Goal: Communication & Community: Answer question/provide support

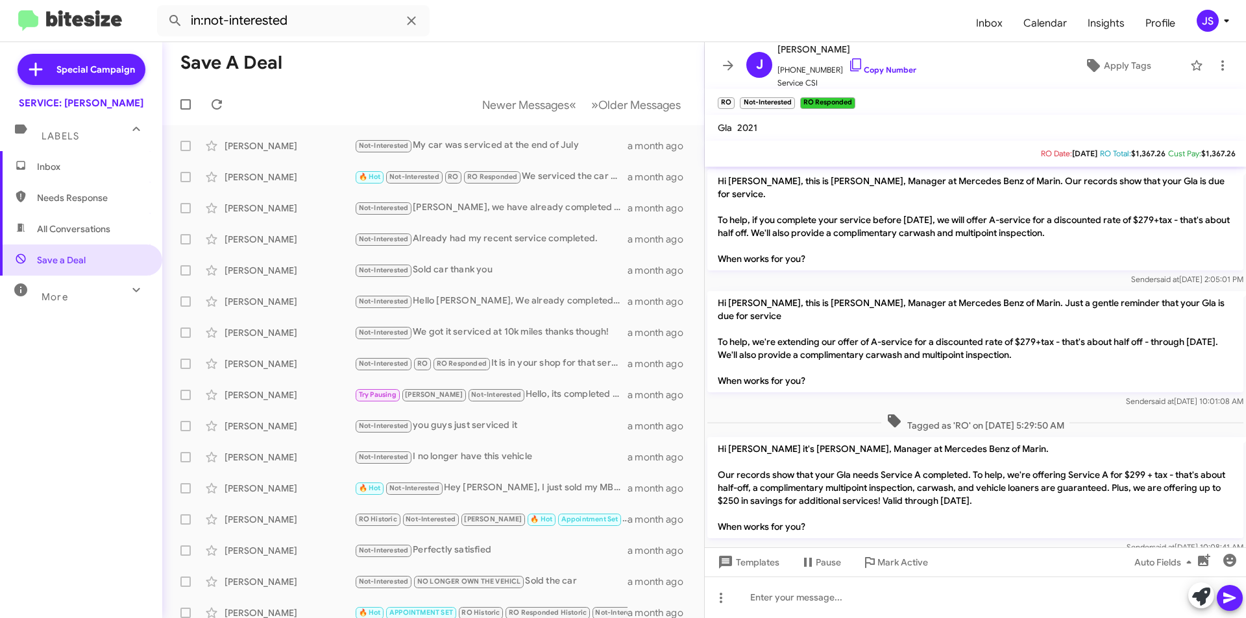
scroll to position [223, 0]
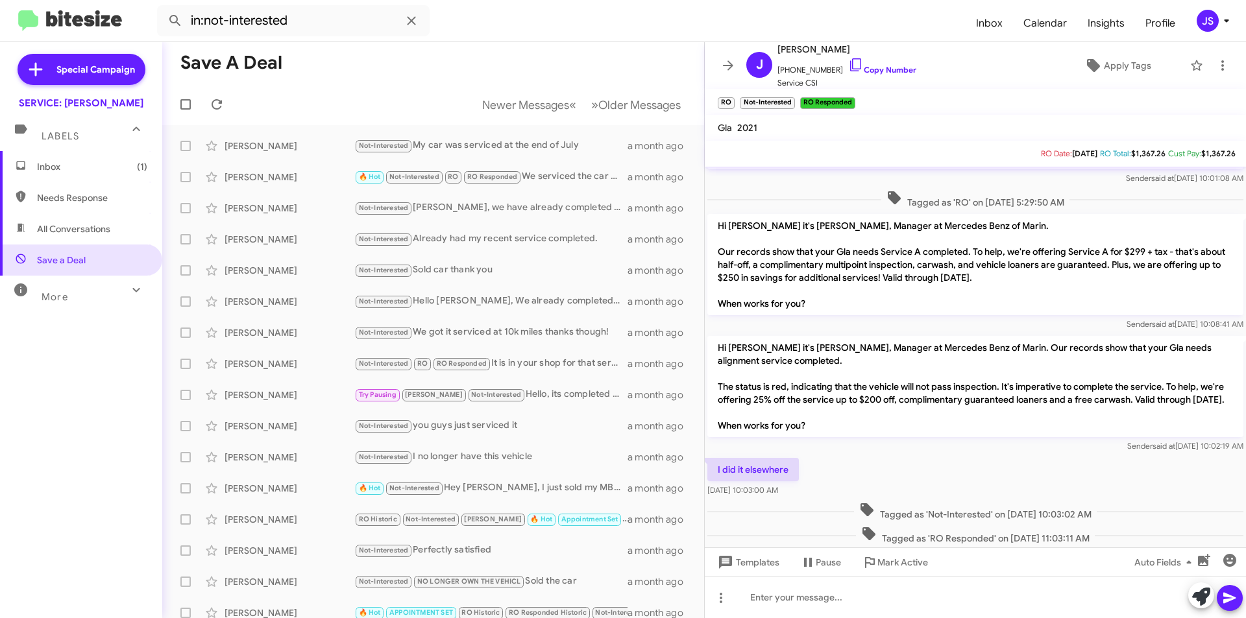
click at [59, 172] on span "Inbox (1)" at bounding box center [92, 166] width 110 height 13
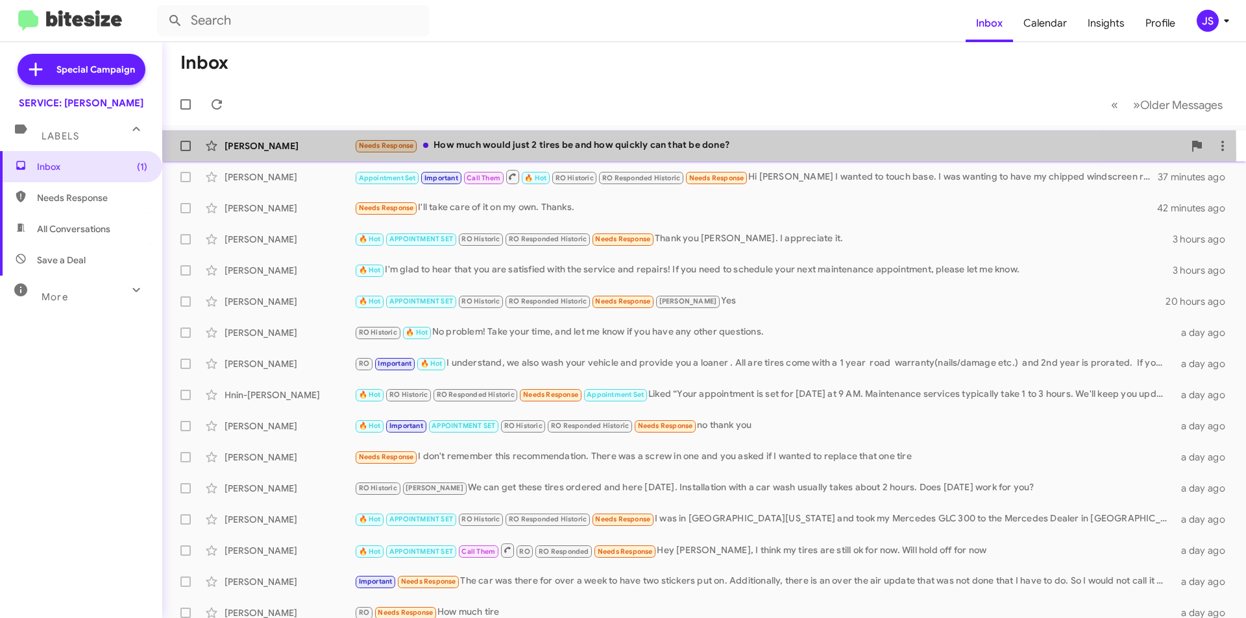
click at [261, 154] on div "William Kim Needs Response How much would just 2 tires be and how quickly can t…" at bounding box center [704, 146] width 1063 height 26
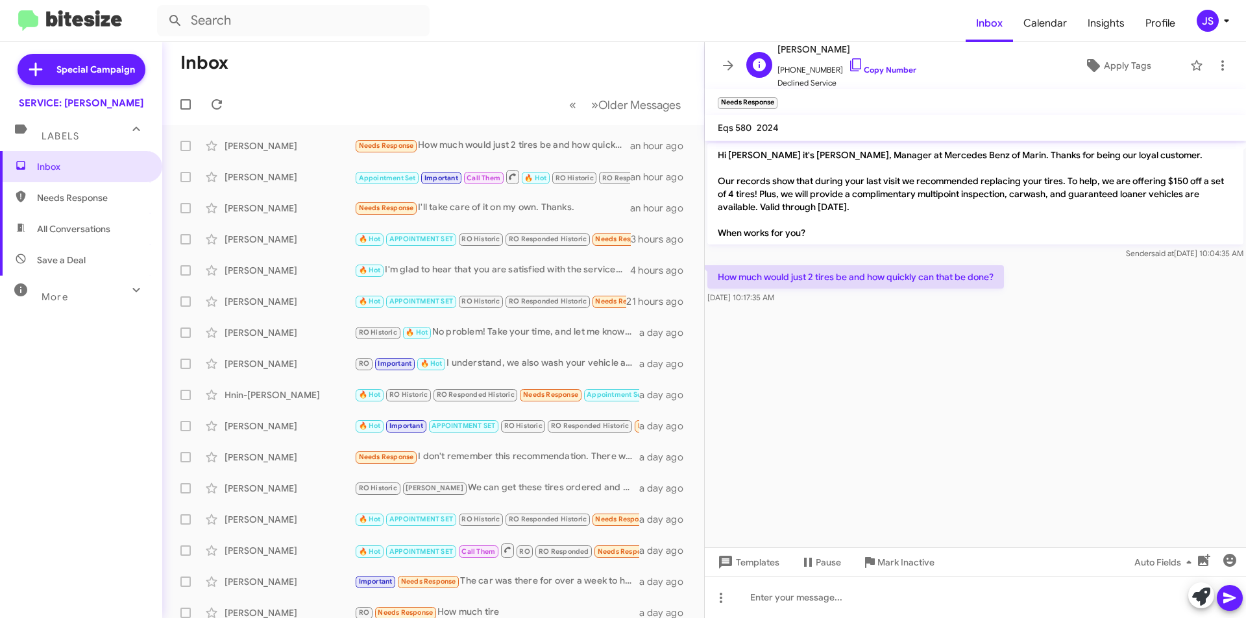
click at [874, 63] on span "+12014460467 Copy Number" at bounding box center [846, 66] width 139 height 19
click at [848, 67] on icon at bounding box center [856, 65] width 16 height 16
click at [904, 590] on div at bounding box center [975, 598] width 541 height 42
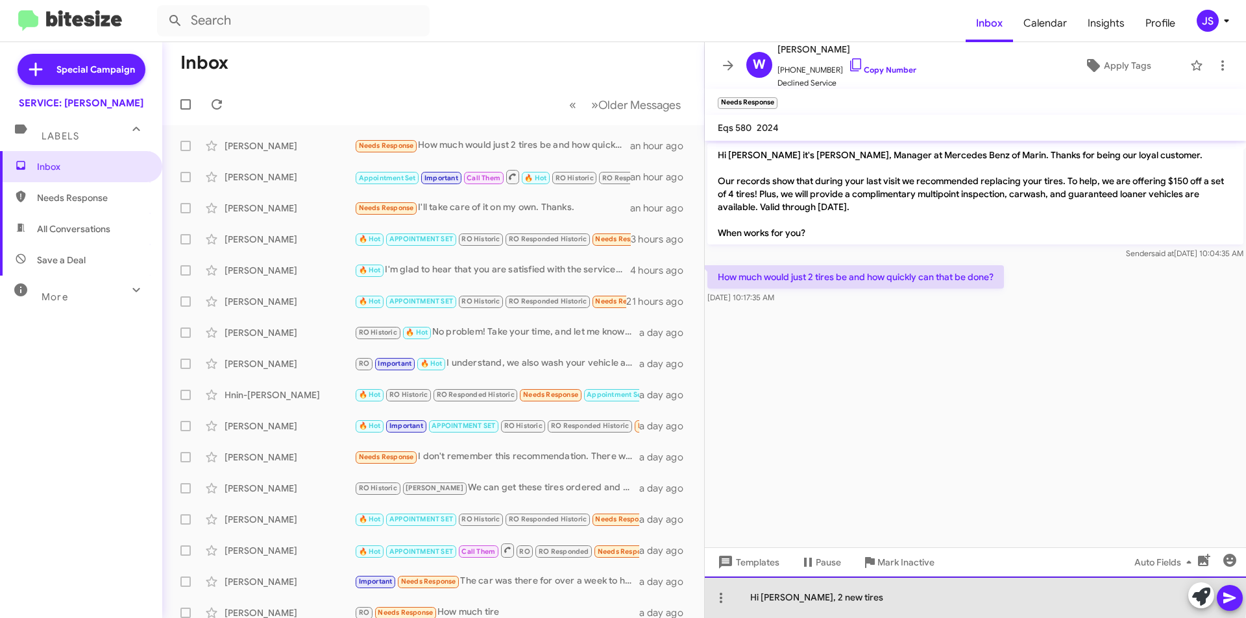
click at [890, 593] on div "Hi William, 2 new tires" at bounding box center [975, 598] width 541 height 42
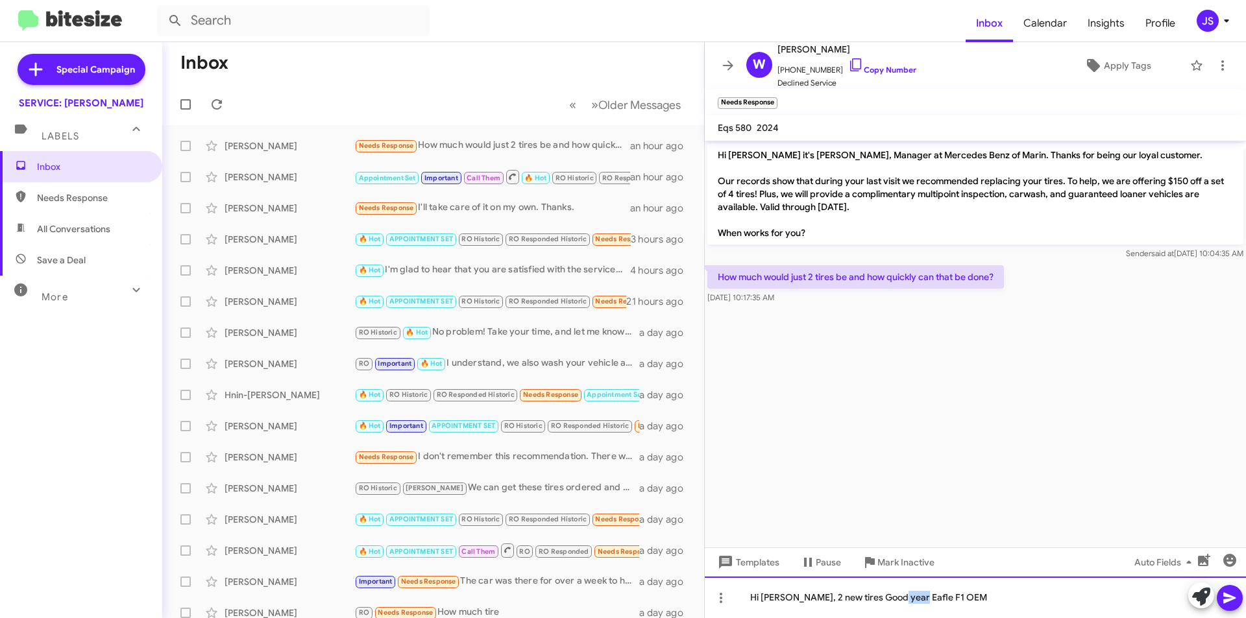
drag, startPoint x: 902, startPoint y: 605, endPoint x: 892, endPoint y: 601, distance: 10.5
click at [892, 601] on div "Hi William, 2 new tires Good year Eafle F1 OEM" at bounding box center [975, 598] width 541 height 42
click at [903, 603] on div "Hi William, 2 new tires Good year Eafle F1 OEM" at bounding box center [975, 598] width 541 height 42
click at [841, 603] on div "Hi William, 2 new tires Good year Eagle F1 OEM" at bounding box center [975, 598] width 541 height 42
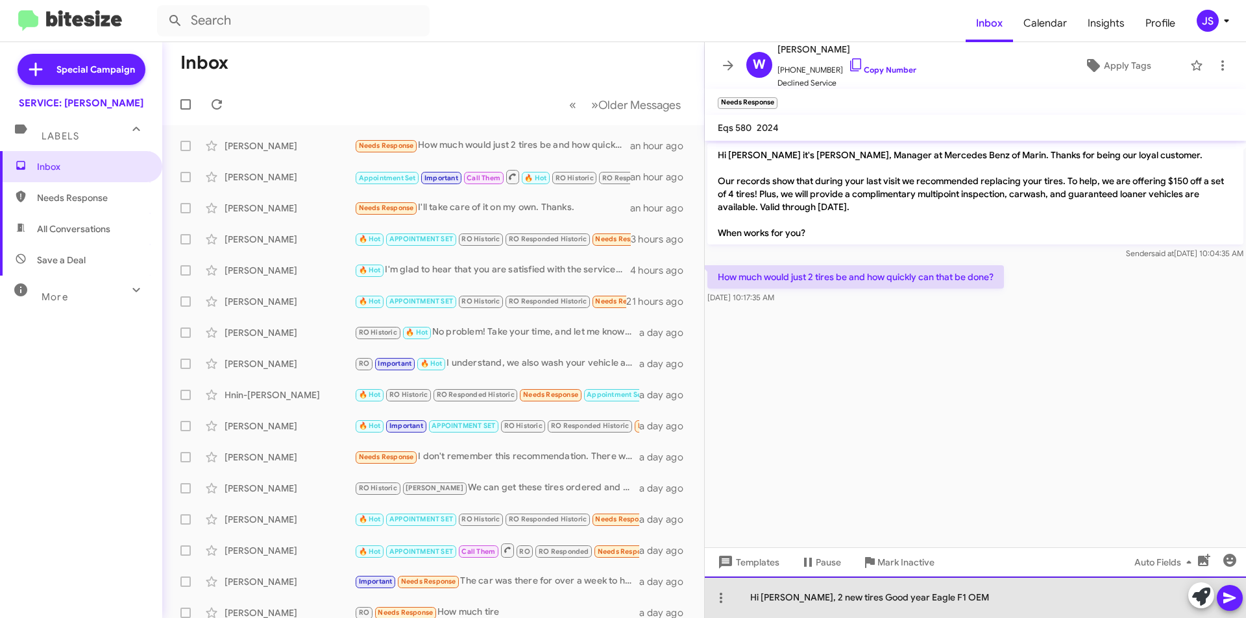
click at [795, 603] on div "Hi William, 2 new tires Good year Eagle F1 OEM" at bounding box center [975, 598] width 541 height 42
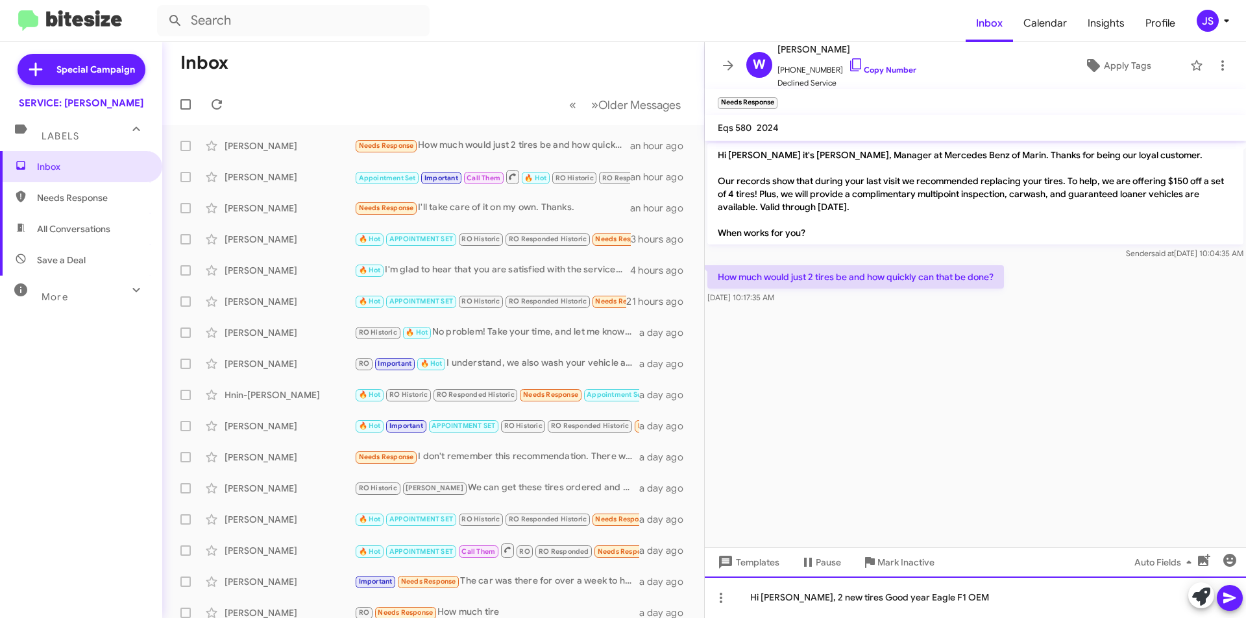
click at [982, 600] on div "Hi William, 2 new tires Good year Eagle F1 OEM" at bounding box center [975, 598] width 541 height 42
click at [973, 597] on div "Hi William, 2 new tires Good year Eagle F1 OEM PARTS: $948.12, LABOR: $100.00" at bounding box center [975, 598] width 541 height 42
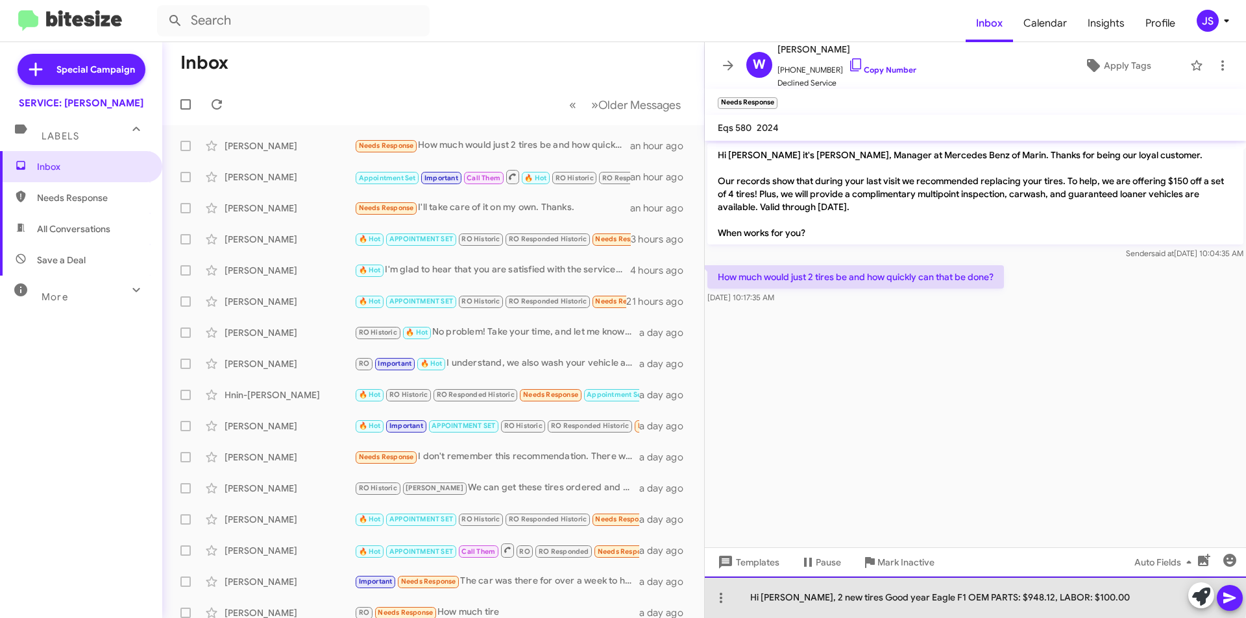
click at [974, 596] on div "Hi William, 2 new tires Good year Eagle F1 OEM PARTS: $948.12, LABOR: $100.00" at bounding box center [975, 598] width 541 height 42
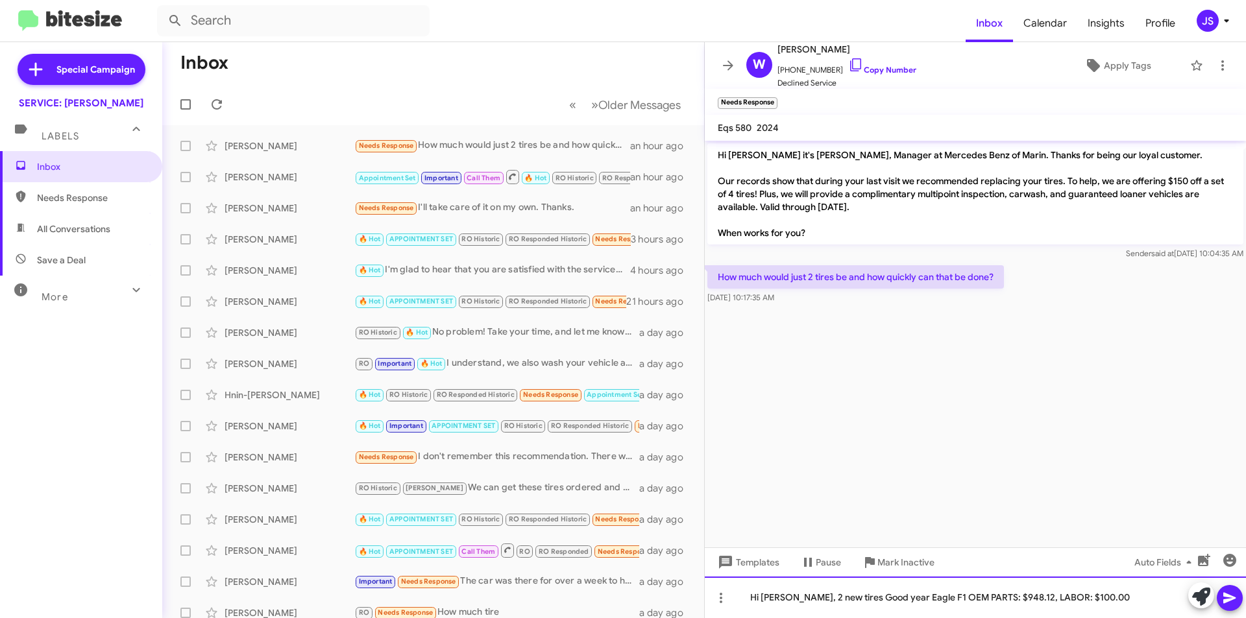
click at [1034, 597] on div "Hi William, 2 new tires Good year Eagle F1 OEM PARTS: $948.12, LABOR: $100.00" at bounding box center [975, 598] width 541 height 42
click at [1095, 596] on div "Hi William, 2 new tires Good year Eagle F1 OEM PARTS: $948.12, LABOR: $100.00" at bounding box center [975, 598] width 541 height 42
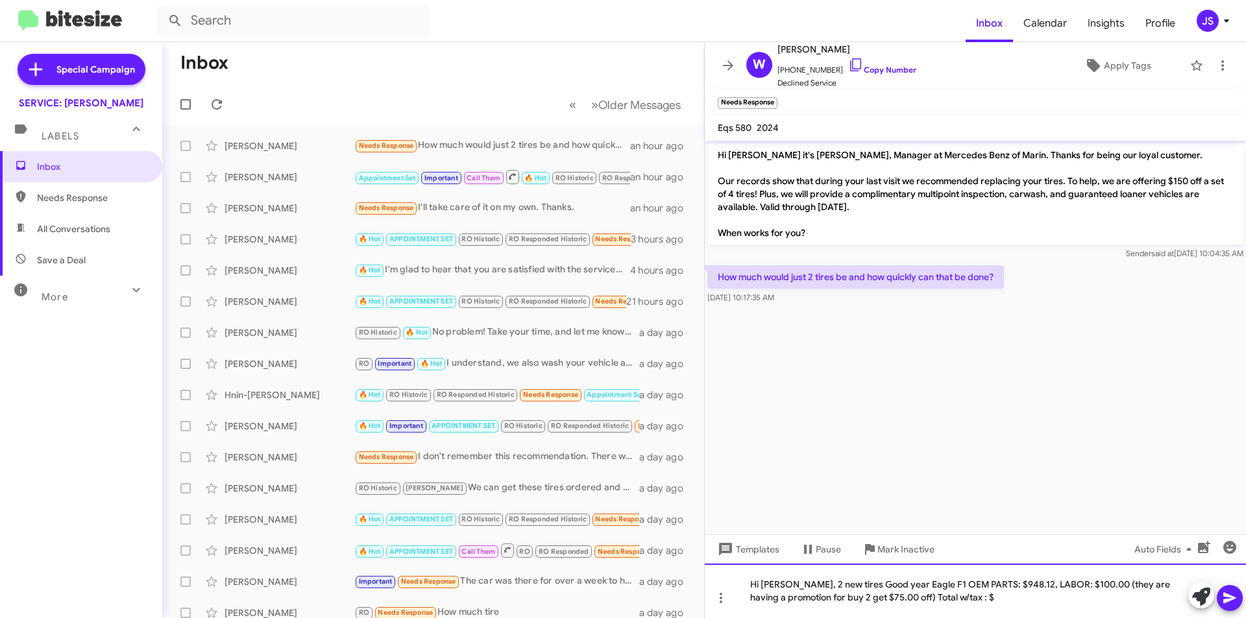
click at [1028, 595] on div "Hi William, 2 new tires Good year Eagle F1 OEM PARTS: $948.12, LABOR: $100.00 (…" at bounding box center [975, 591] width 541 height 55
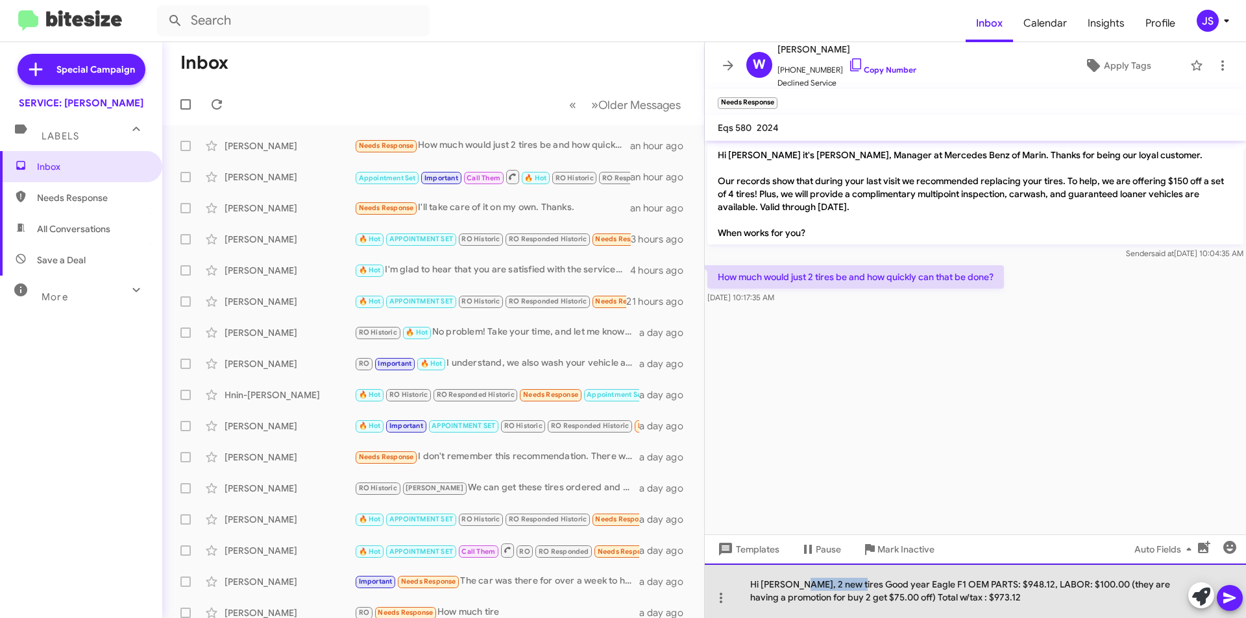
drag, startPoint x: 847, startPoint y: 585, endPoint x: 797, endPoint y: 588, distance: 50.7
click at [797, 588] on div "Hi William, 2 new tires Good year Eagle F1 OEM PARTS: $948.12, LABOR: $100.00 (…" at bounding box center [975, 591] width 541 height 55
click at [986, 584] on div "Hi William, your vehicle has the Good year Eagle F1 OEM PARTS: $948.12, LABOR: …" at bounding box center [975, 591] width 541 height 55
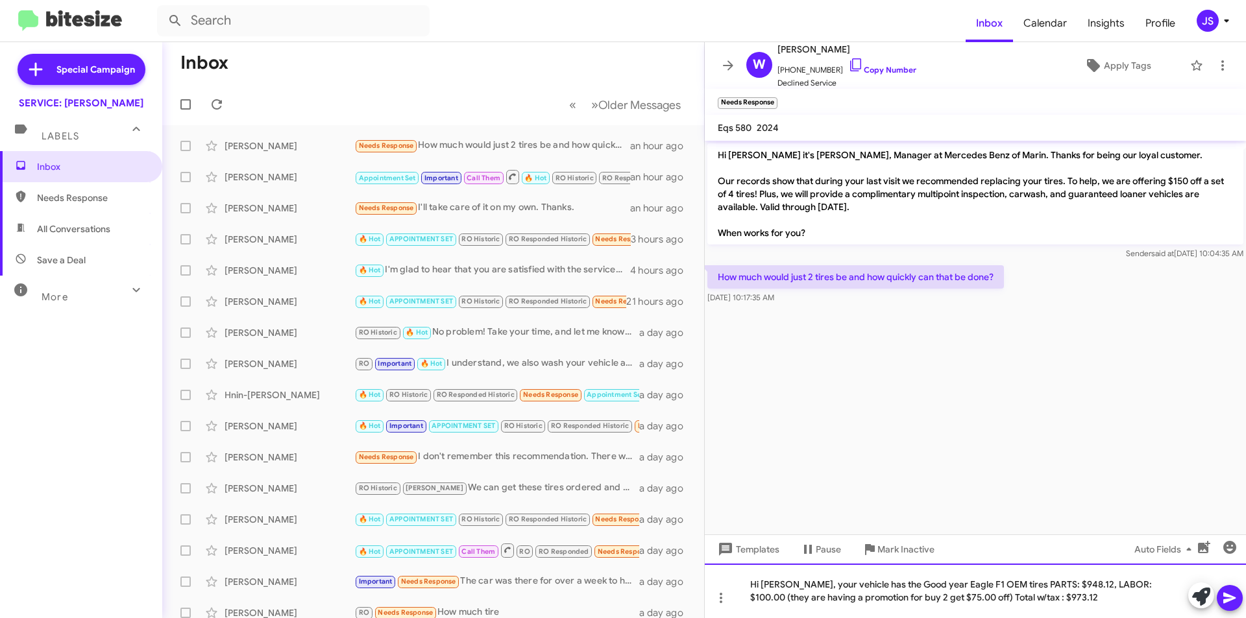
click at [1078, 604] on div "Hi William, your vehicle has the Good year Eagle F1 OEM tires PARTS: $948.12, L…" at bounding box center [975, 591] width 541 height 55
click at [1232, 590] on span at bounding box center [1230, 598] width 16 height 26
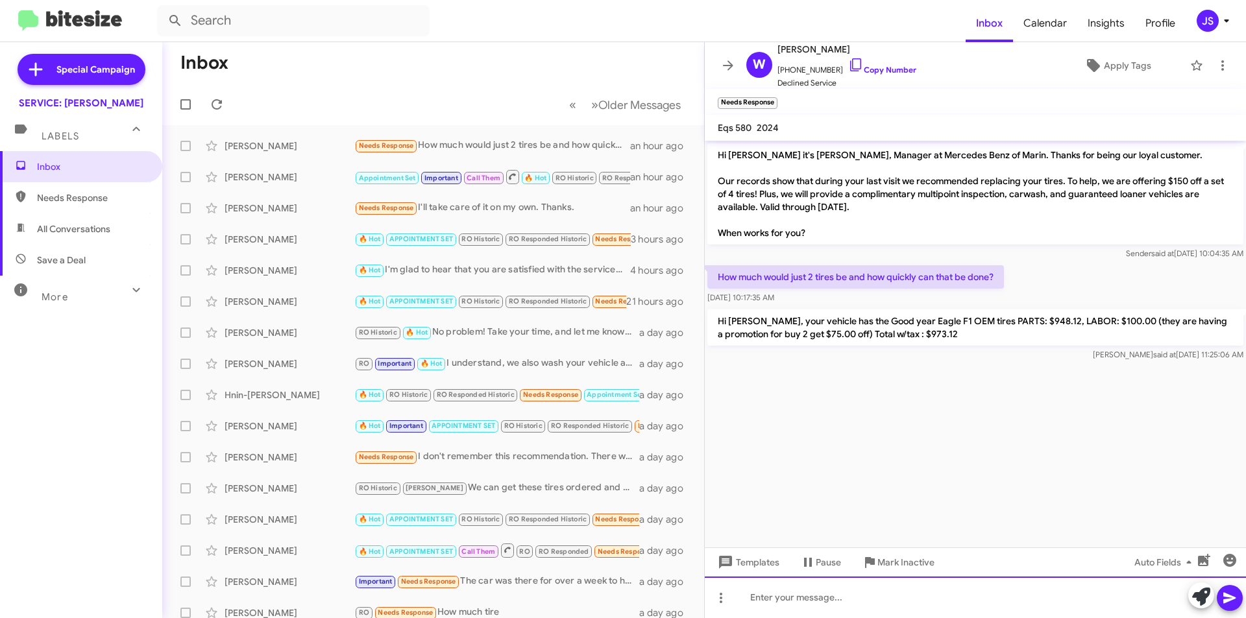
click at [989, 600] on div at bounding box center [975, 598] width 541 height 42
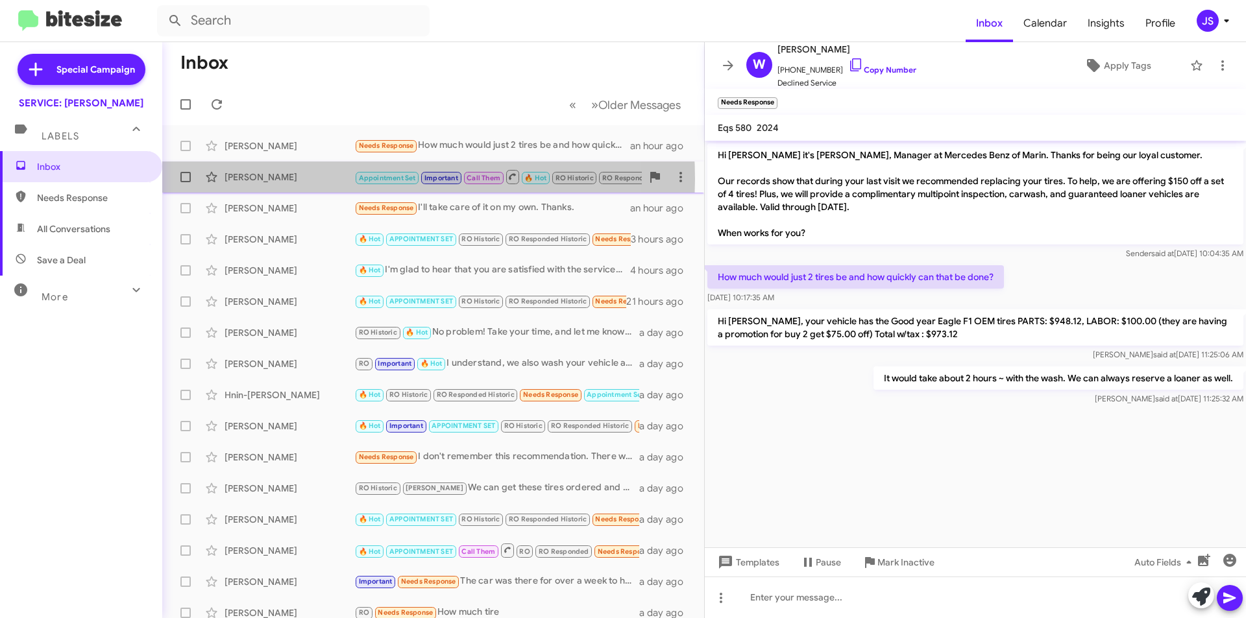
click at [338, 179] on div "[PERSON_NAME]" at bounding box center [290, 177] width 130 height 13
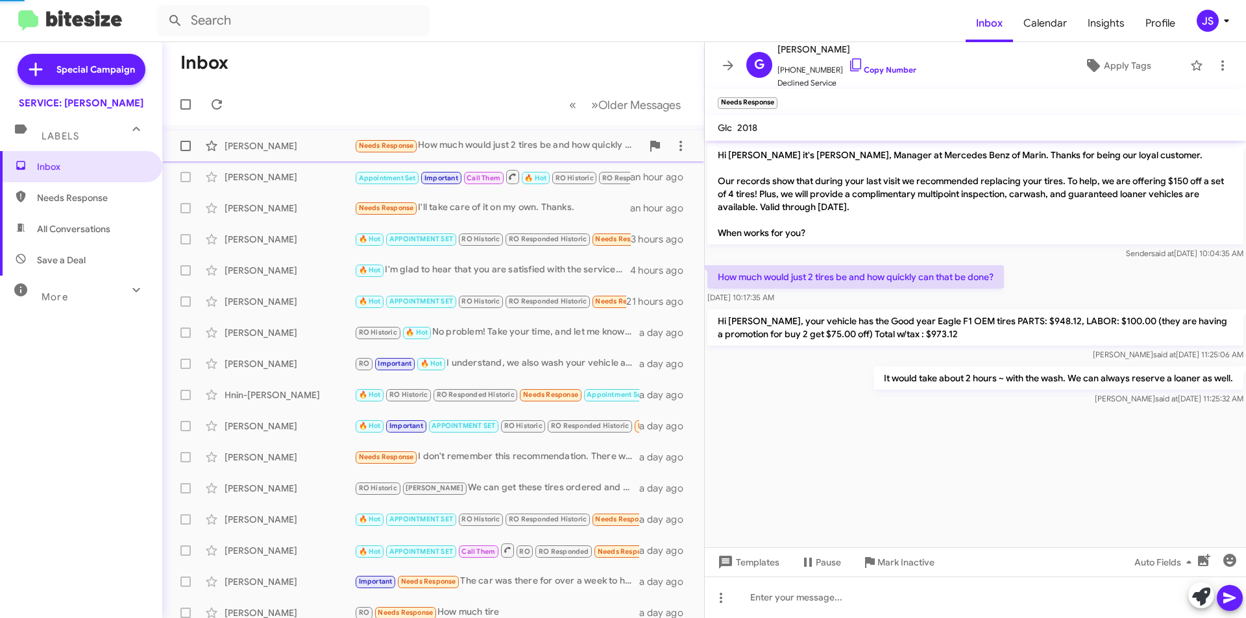
scroll to position [1076, 0]
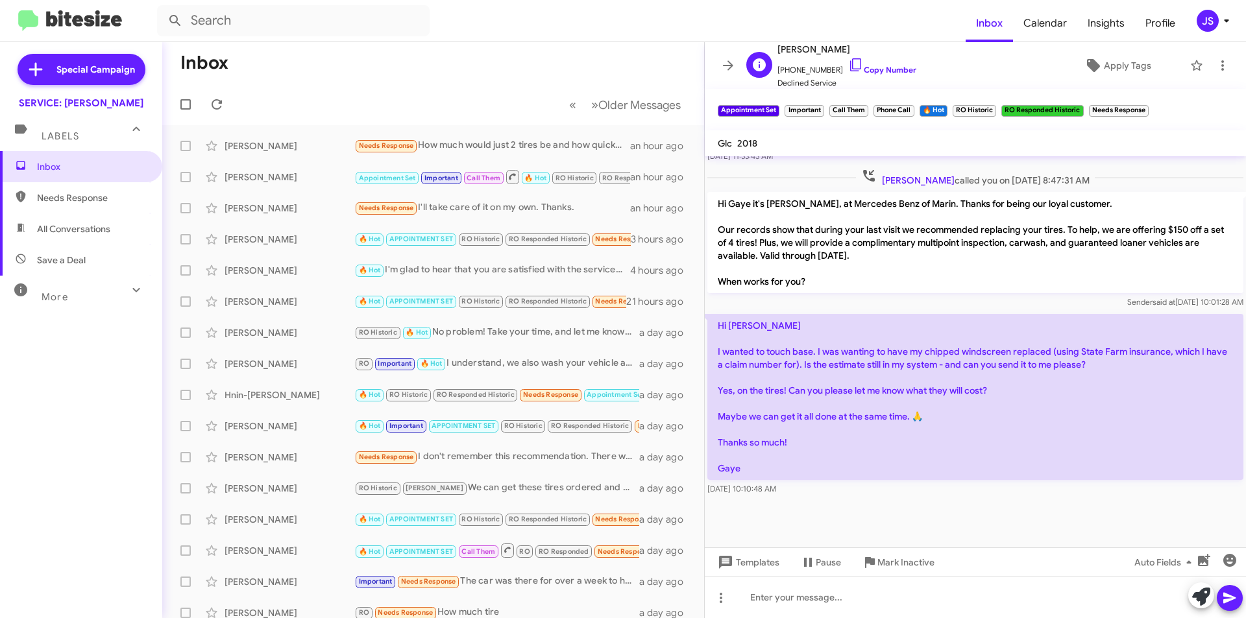
click at [824, 76] on span "+14157938485 Copy Number" at bounding box center [846, 66] width 139 height 19
click at [848, 62] on icon at bounding box center [856, 65] width 16 height 16
click at [850, 69] on icon at bounding box center [855, 64] width 11 height 13
click at [339, 161] on span "William Kim Needs Response How much would just 2 tires be and how quickly can t…" at bounding box center [433, 145] width 542 height 31
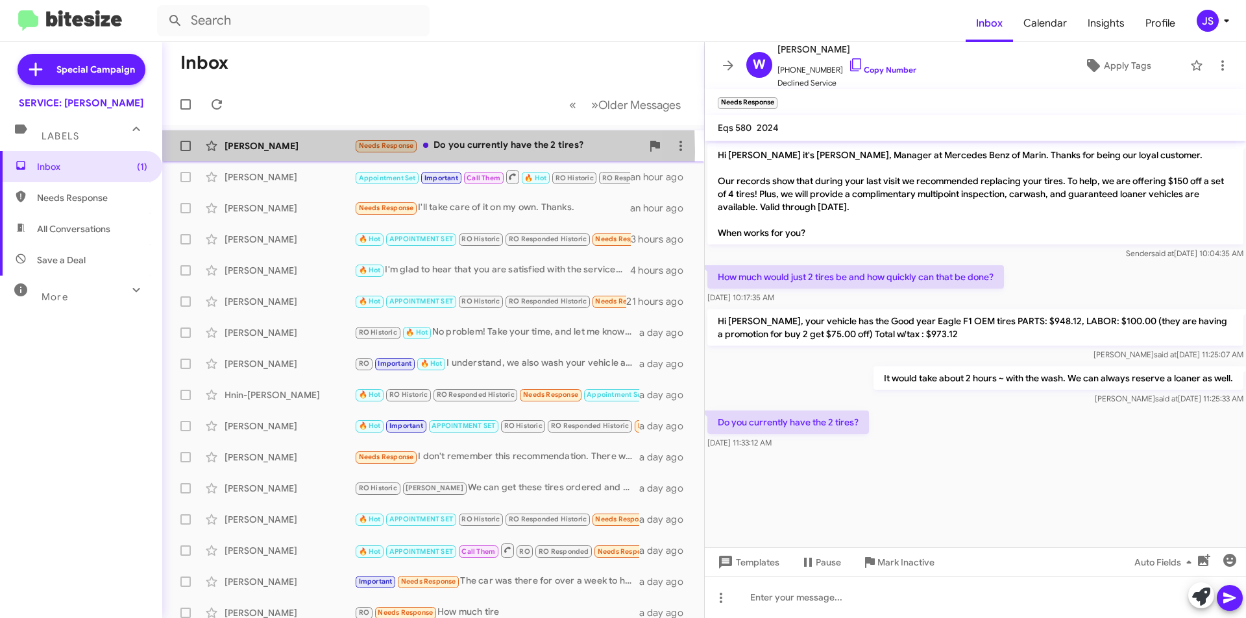
click at [266, 152] on div "[PERSON_NAME]" at bounding box center [290, 146] width 130 height 13
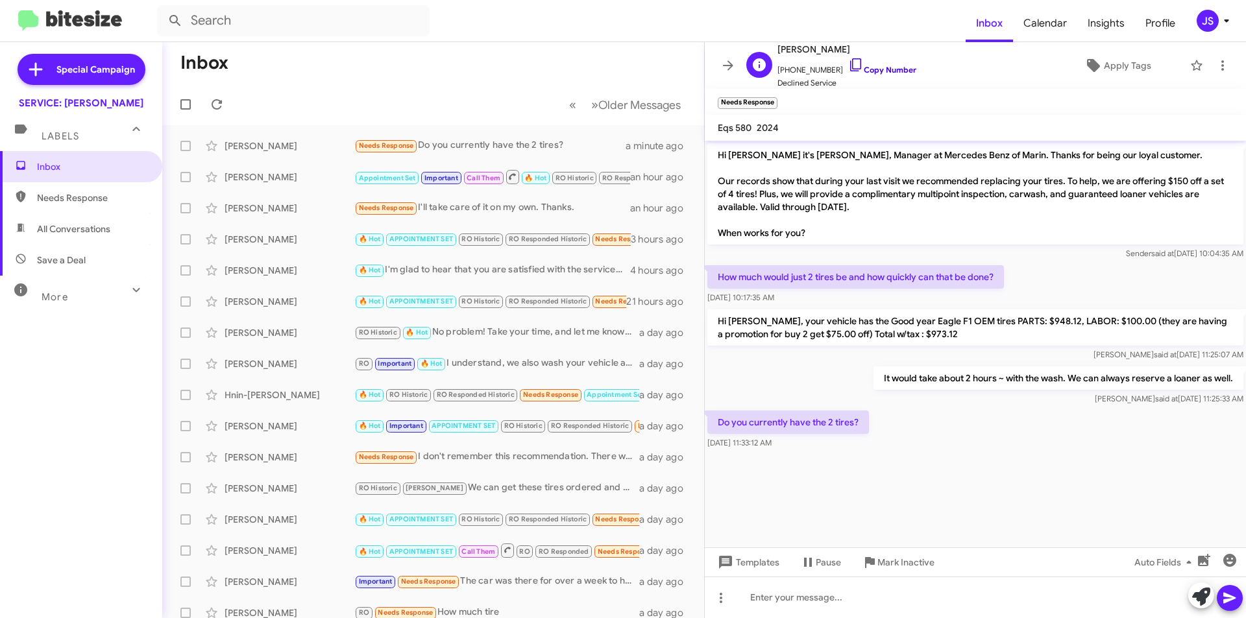
click at [848, 64] on icon at bounding box center [856, 65] width 16 height 16
click at [848, 61] on icon at bounding box center [856, 65] width 16 height 16
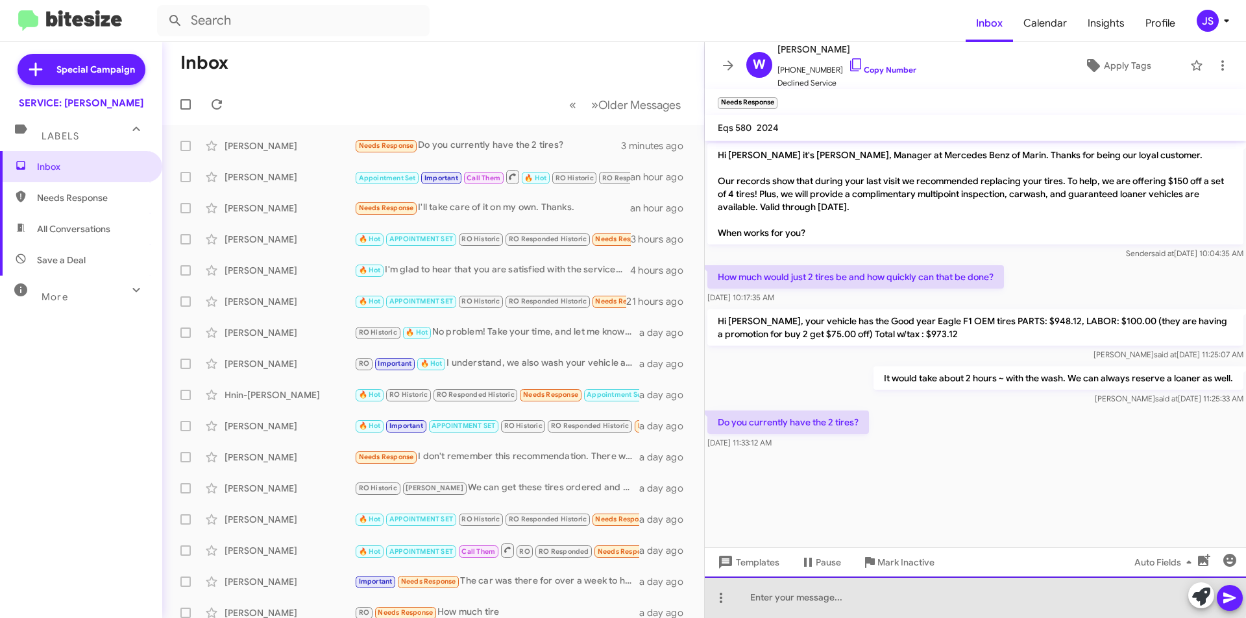
click at [833, 593] on div at bounding box center [975, 598] width 541 height 42
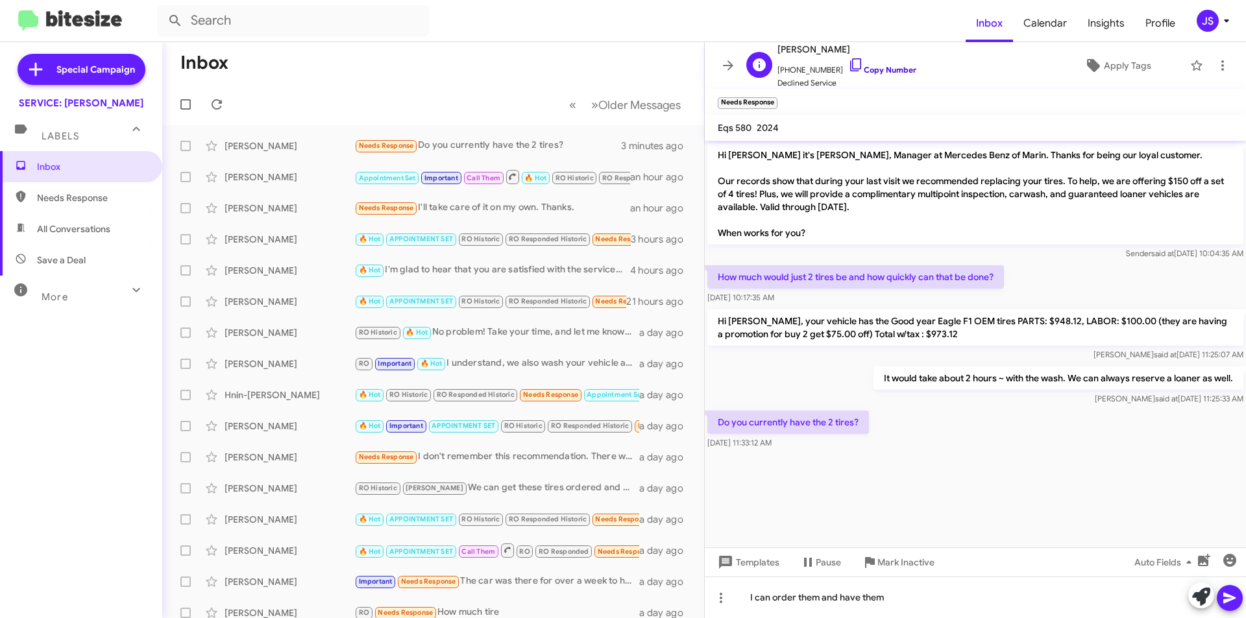
click at [852, 68] on link "Copy Number" at bounding box center [882, 70] width 68 height 10
click at [912, 600] on div "I can order them and have them" at bounding box center [975, 598] width 541 height 42
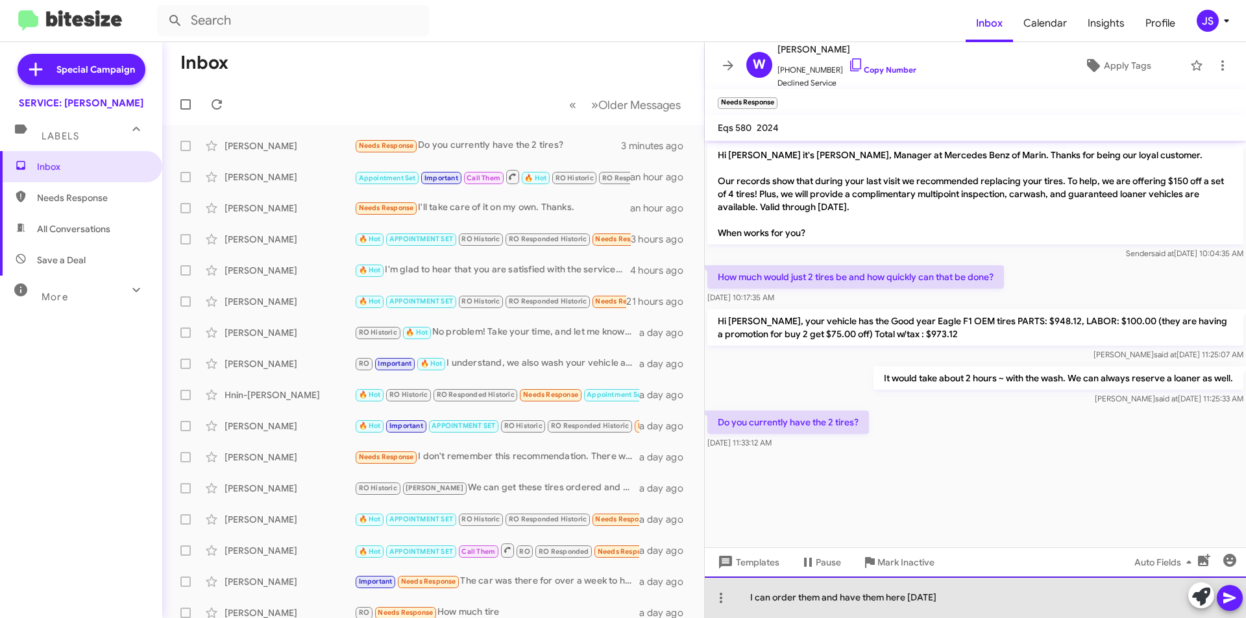
click at [958, 597] on div "I can order them and have them here tomorrow" at bounding box center [975, 598] width 541 height 42
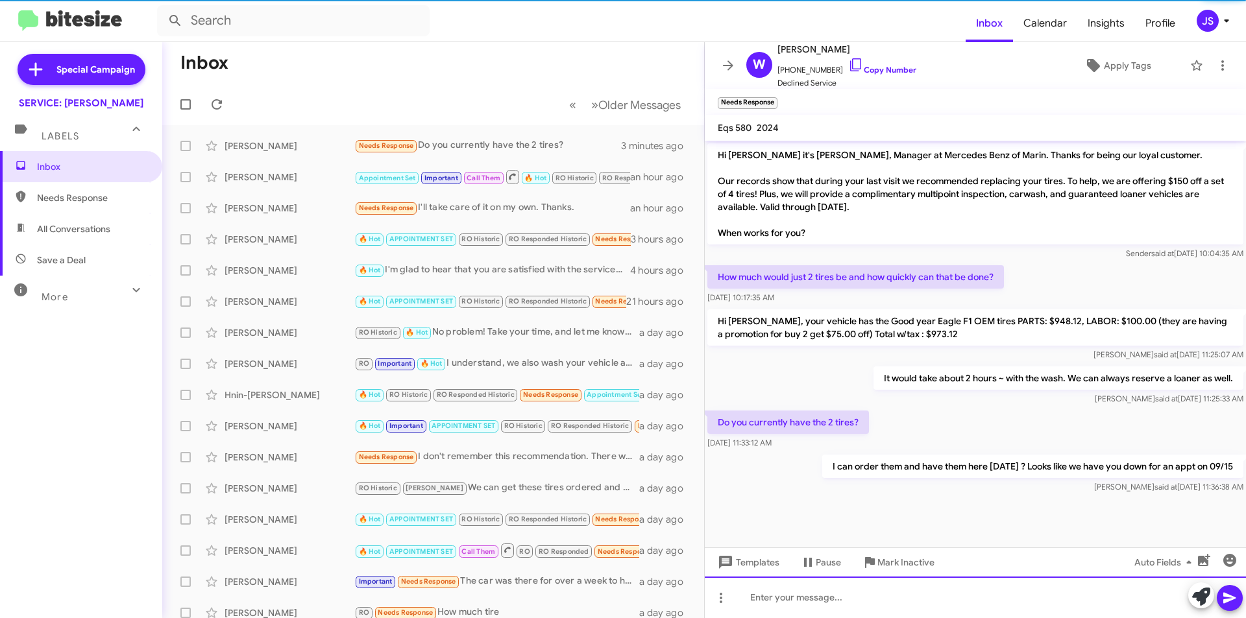
click at [1136, 600] on div at bounding box center [975, 598] width 541 height 42
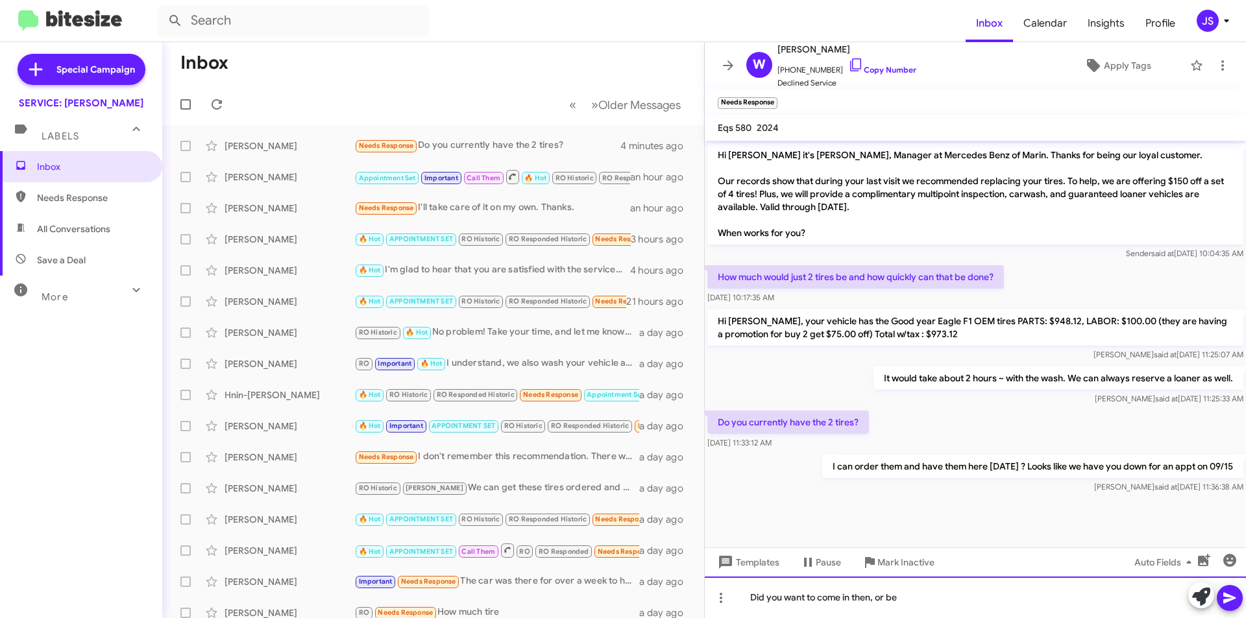
click at [977, 611] on div "Did you want to come in then, or be" at bounding box center [975, 598] width 541 height 42
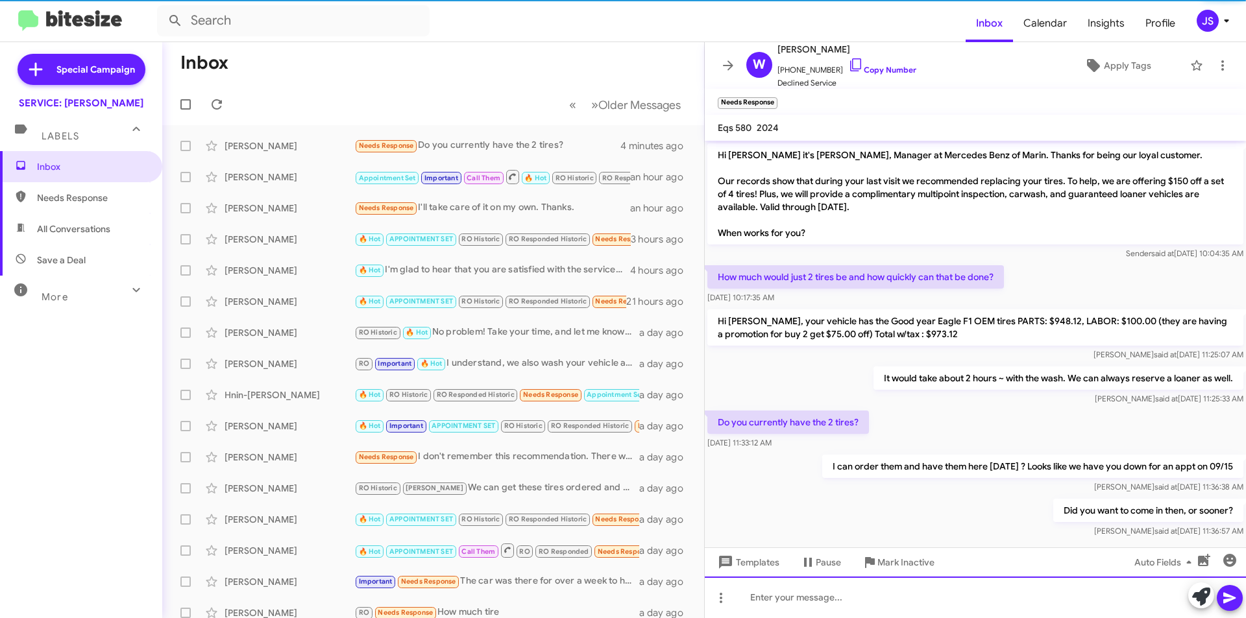
scroll to position [16, 0]
